Goal: Task Accomplishment & Management: Complete application form

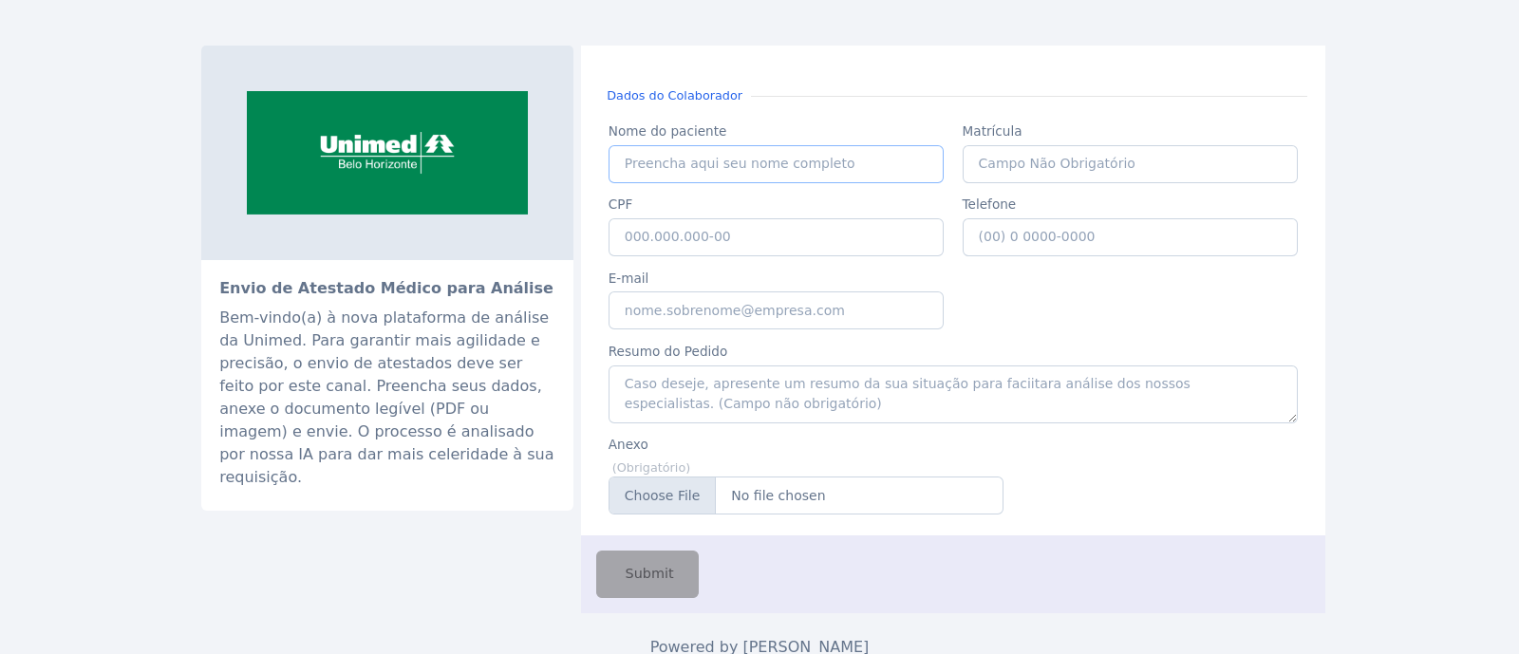
click at [741, 174] on input "Nome do paciente" at bounding box center [777, 164] width 336 height 38
paste input "ANA MARIZELIA GIL DE SOUZA PINTO"
type input "ANA MARIZELIA GIL DE SOUZA PINTO"
click at [866, 248] on input "CPF" at bounding box center [777, 237] width 336 height 38
paste input "039.483.996-03"
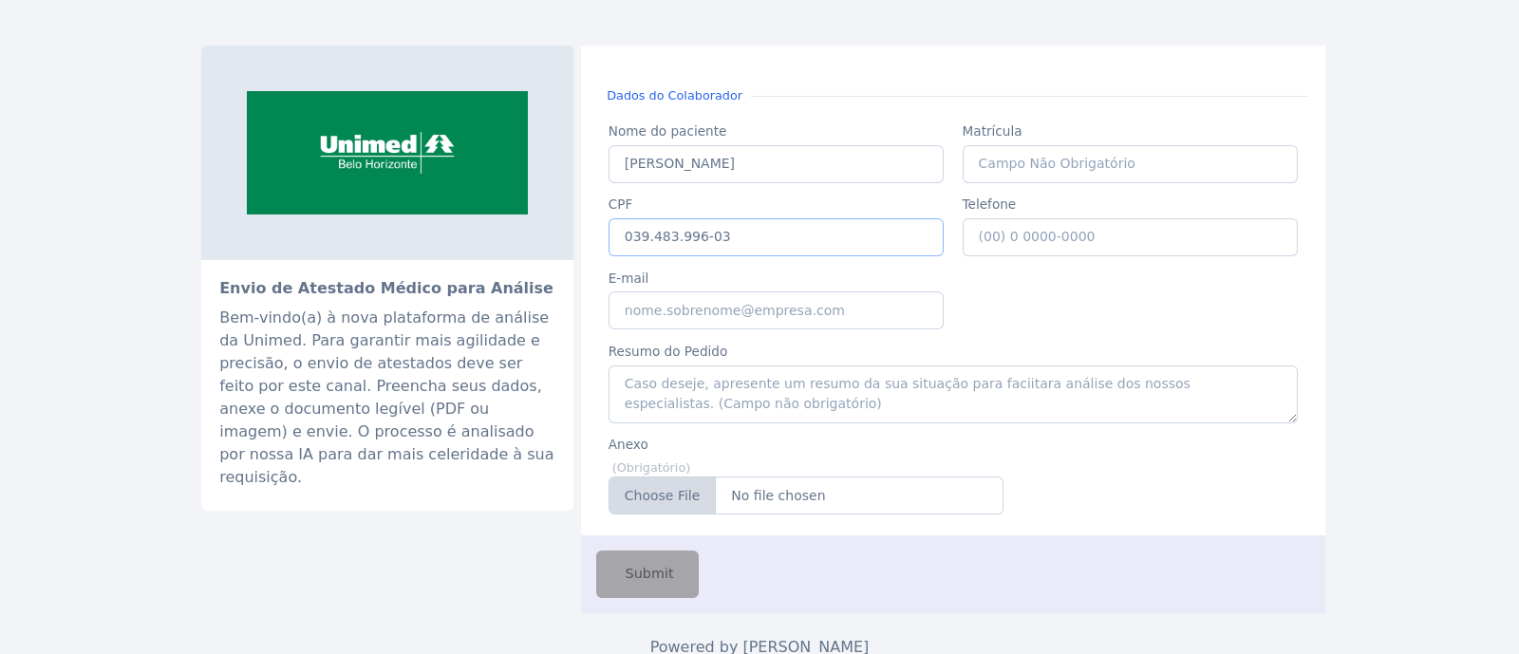
type input "039.483.996-03"
click at [695, 494] on input "Anexo" at bounding box center [806, 496] width 395 height 38
type input "C:\fakepath\ANA MARIZELIA GIL DE SOUZA PINTO (1).pdf"
click at [801, 427] on div "Anexo Anexo (Obrigatório) ANA MARIZELIA GIL DE SOUZA PINTO (1).pdf Posicione-se…" at bounding box center [805, 472] width 413 height 92
click at [820, 405] on textarea "Resumo do Pedido" at bounding box center [953, 395] width 689 height 58
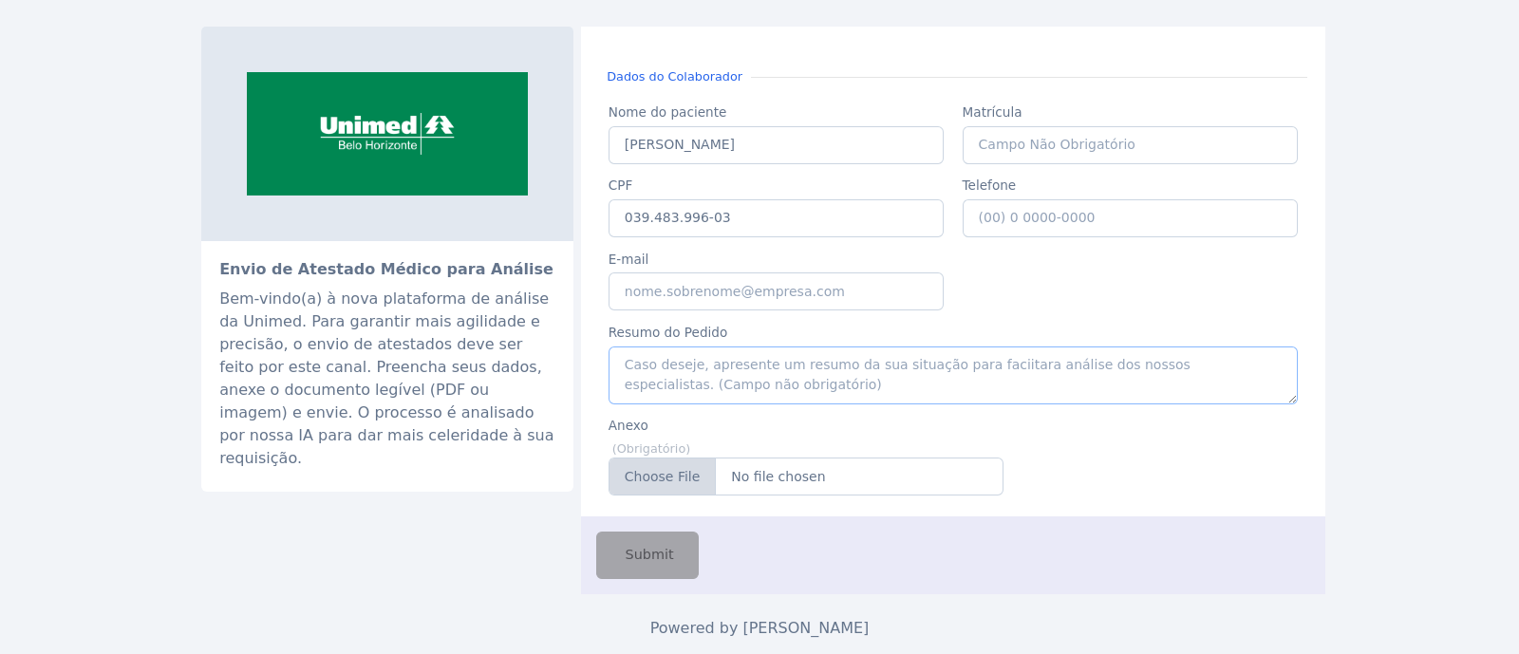
scroll to position [25, 0]
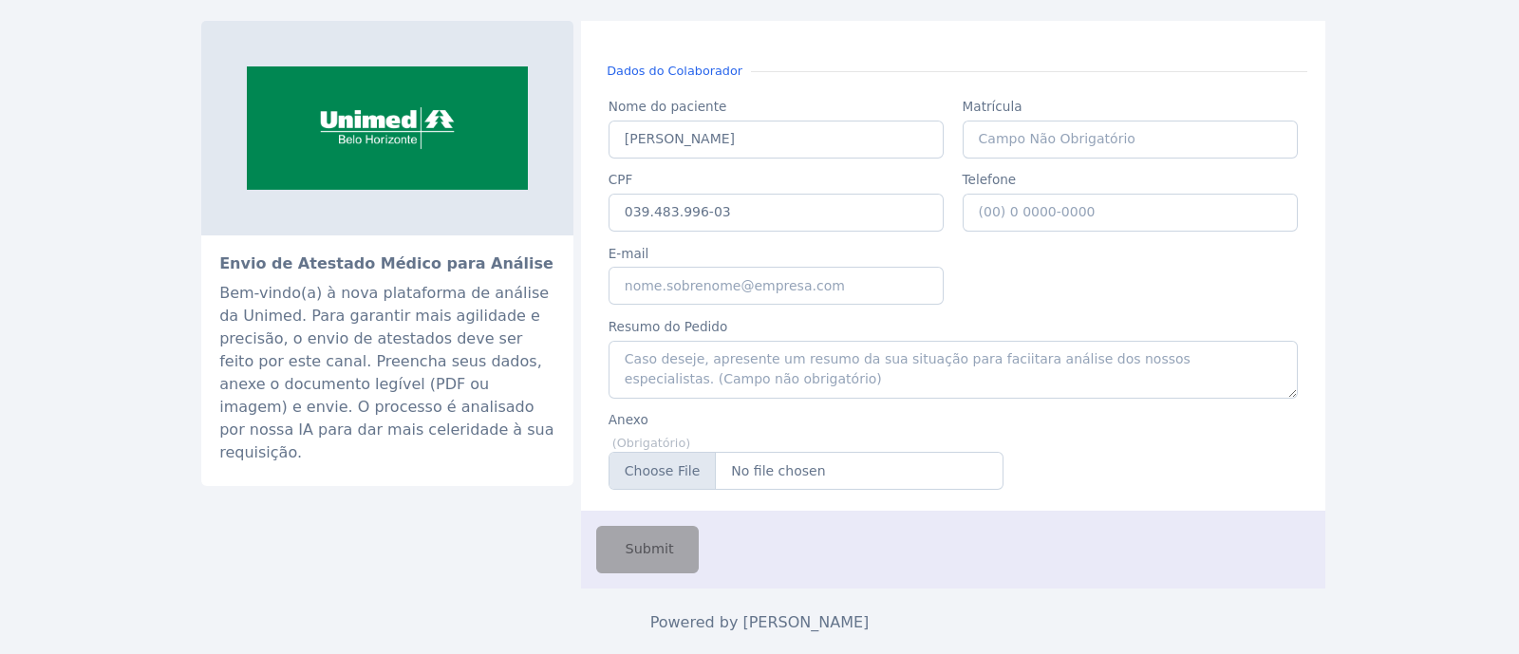
click at [657, 558] on div "Submit" at bounding box center [647, 549] width 103 height 47
click at [1100, 327] on label "Resumo do Pedido" at bounding box center [953, 326] width 689 height 19
click at [868, 365] on textarea "Resumo do Pedido" at bounding box center [953, 370] width 689 height 58
drag, startPoint x: 706, startPoint y: 360, endPoint x: 705, endPoint y: 345, distance: 15.2
click at [705, 360] on textarea "Resumo do Pedido" at bounding box center [953, 370] width 689 height 58
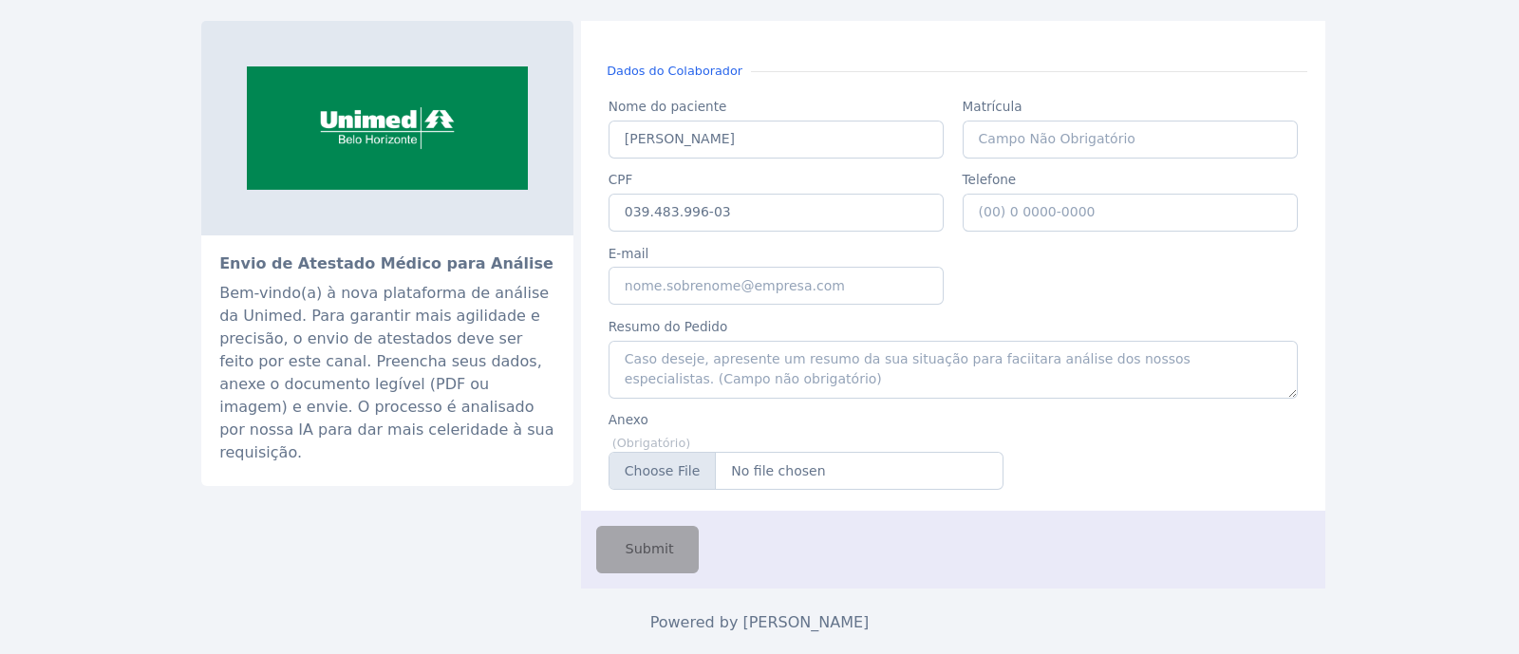
click at [726, 549] on div "Submit" at bounding box center [953, 549] width 744 height 77
click at [609, 552] on div "Submit" at bounding box center [647, 549] width 103 height 47
click at [886, 182] on label "CPF" at bounding box center [777, 179] width 336 height 19
click at [766, 215] on input "039.483.996-03" at bounding box center [777, 213] width 336 height 38
drag, startPoint x: 650, startPoint y: 552, endPoint x: 590, endPoint y: 508, distance: 74.8
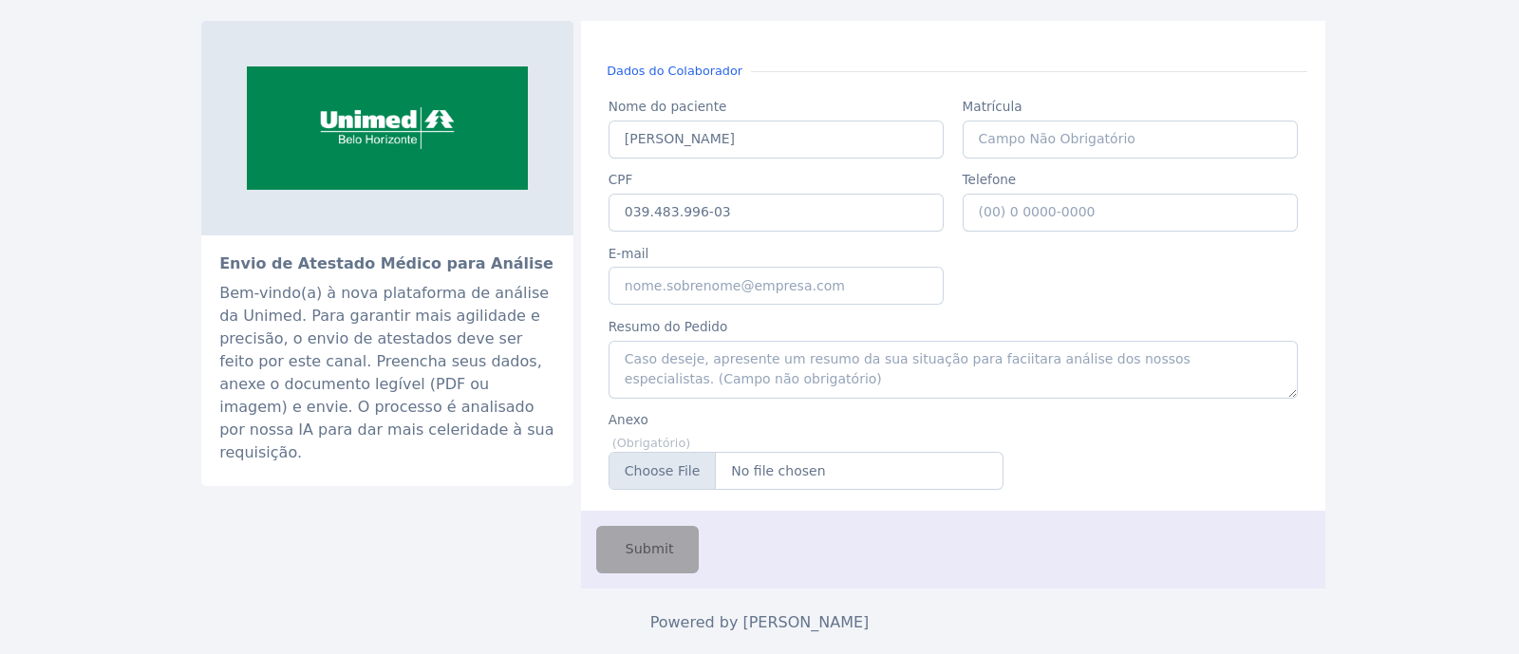
click at [650, 550] on div "Submit" at bounding box center [647, 549] width 103 height 47
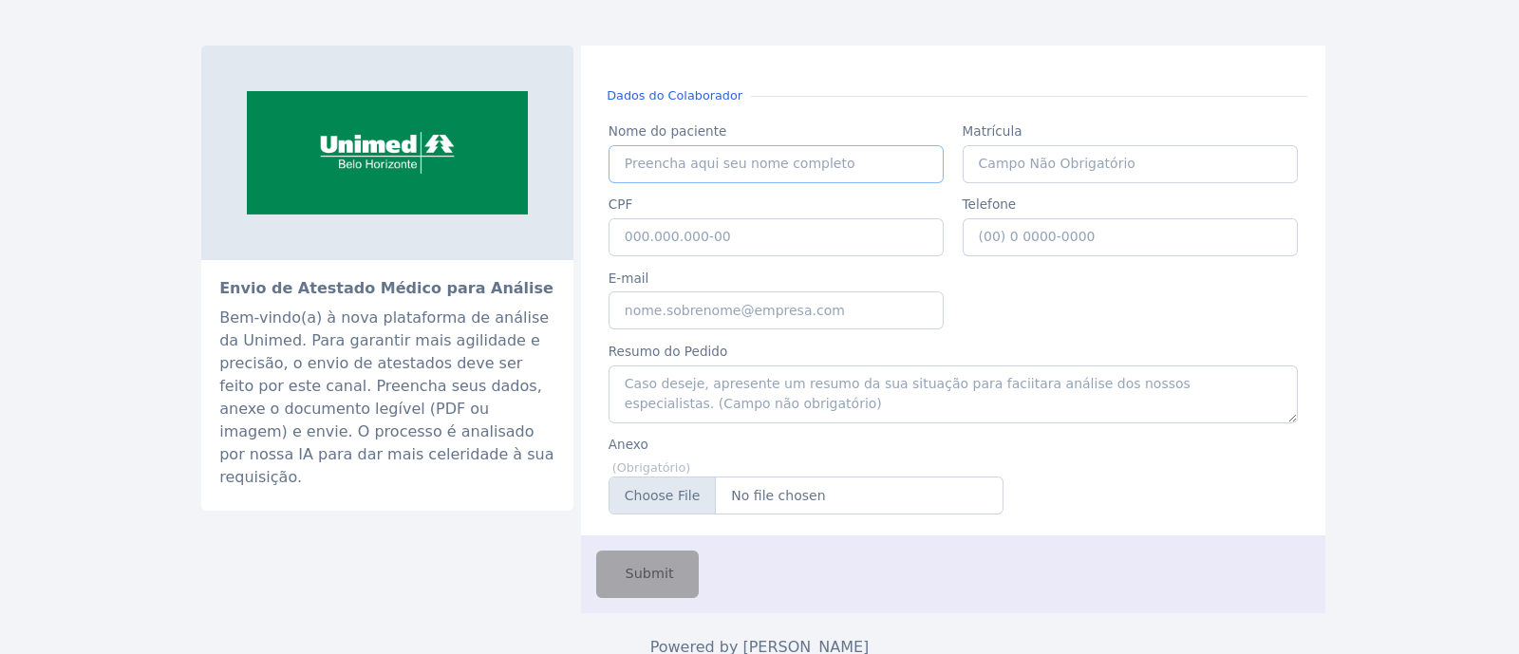
click at [762, 168] on input "Nome do paciente" at bounding box center [777, 164] width 336 height 38
click at [796, 160] on input "Nome do paciente" at bounding box center [777, 164] width 336 height 38
paste input "ANA MARIZELIA GIL DE SOUZA PINTO"
type input "ANA MARIZELIA GIL DE SOUZA PINTO"
click at [788, 244] on input "CPF" at bounding box center [777, 237] width 336 height 38
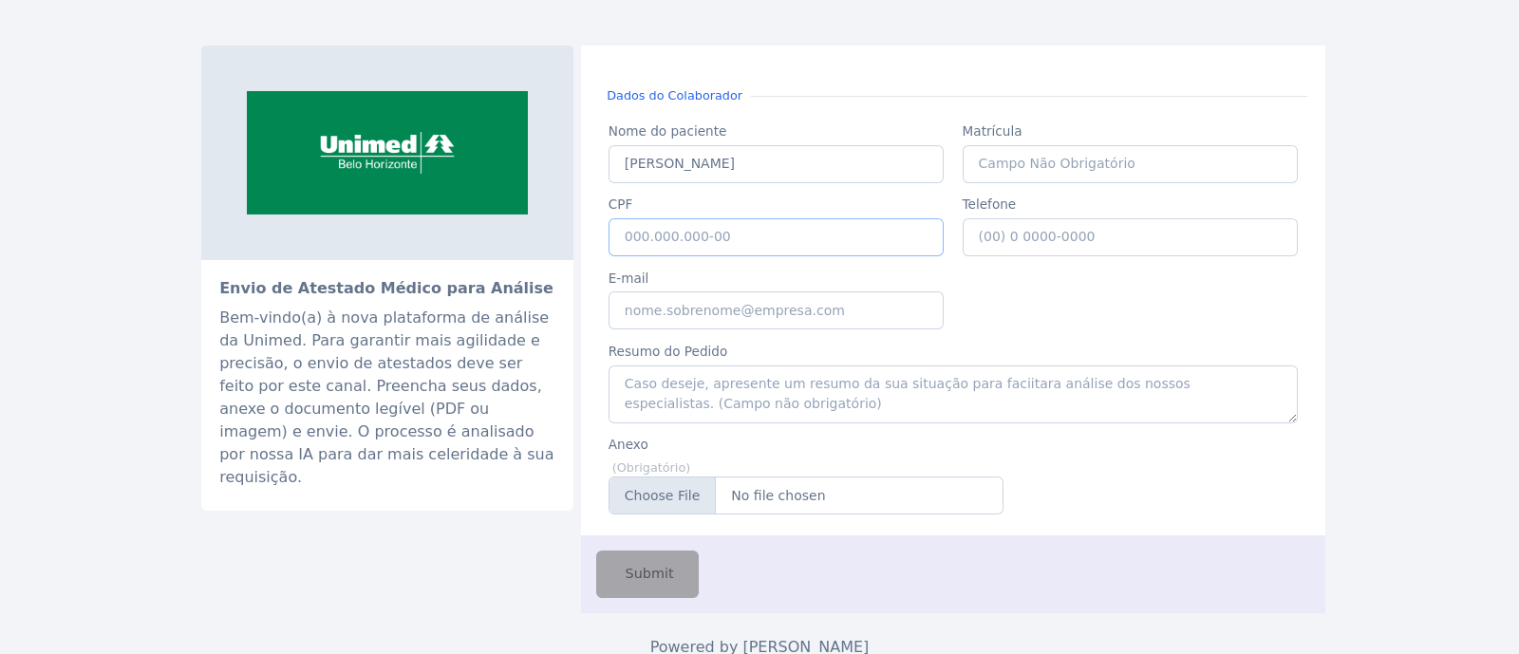
paste input "039.483.996-03"
type input "039.483.996-03"
click at [688, 496] on input "Anexo" at bounding box center [806, 496] width 395 height 38
type input "C:\fakepath\ANA MARIZELIA GIL DE SOUZA PINTO (1).pdf"
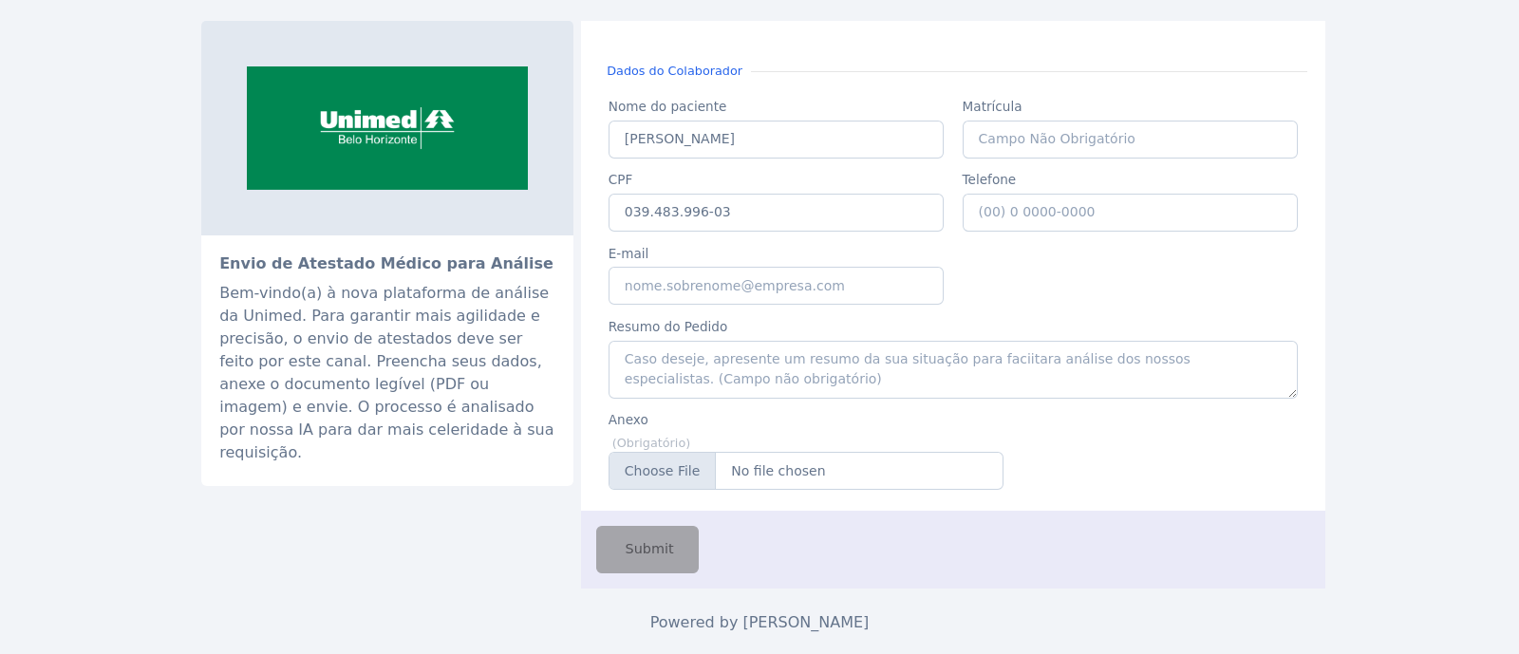
click at [638, 555] on div "Submit" at bounding box center [647, 549] width 103 height 47
click at [665, 543] on div "Submit" at bounding box center [647, 549] width 103 height 47
click at [865, 569] on div "Submit" at bounding box center [953, 549] width 744 height 77
drag, startPoint x: 631, startPoint y: 556, endPoint x: 800, endPoint y: 559, distance: 168.1
click at [787, 563] on div "Submit" at bounding box center [953, 549] width 744 height 77
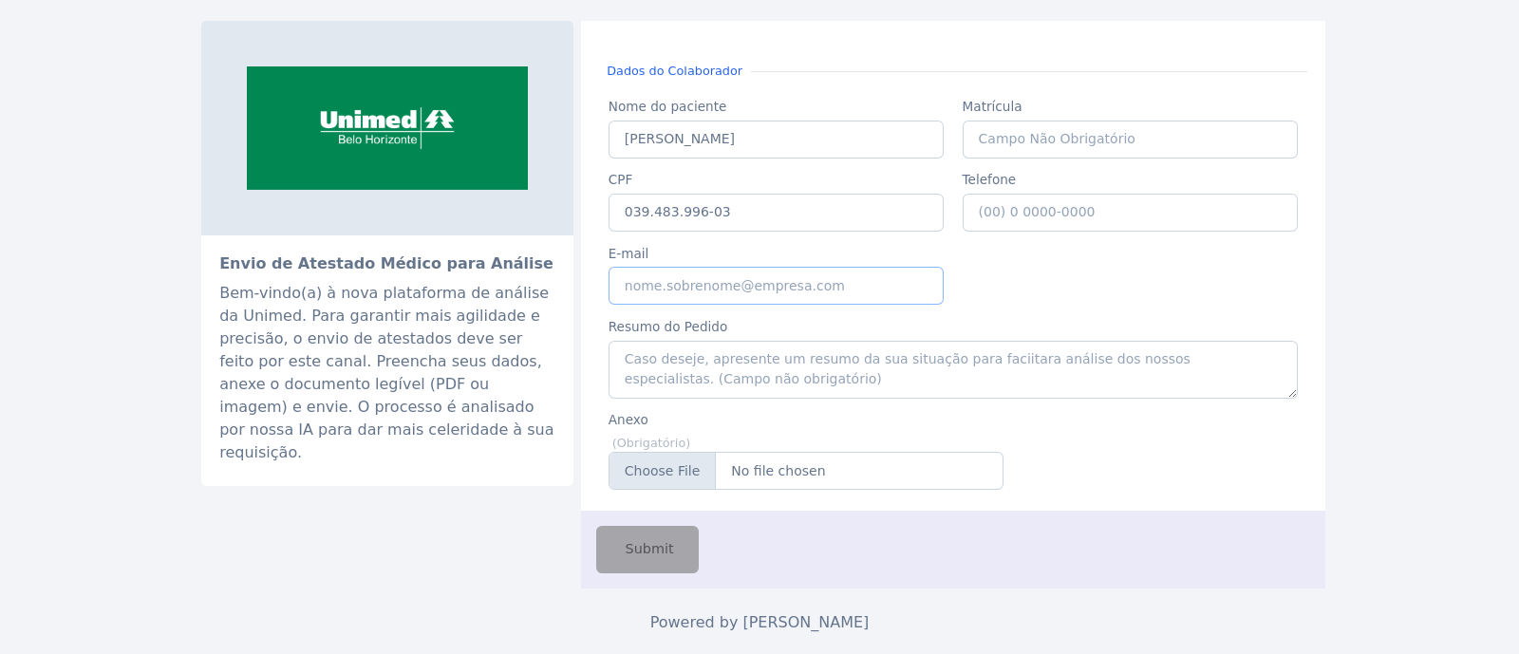
click at [754, 283] on input "E-mail" at bounding box center [777, 286] width 336 height 38
type input "grete.araujo@unimedbh.com.br"
click at [657, 547] on span "Submit" at bounding box center [648, 549] width 52 height 21
